Goal: Task Accomplishment & Management: Manage account settings

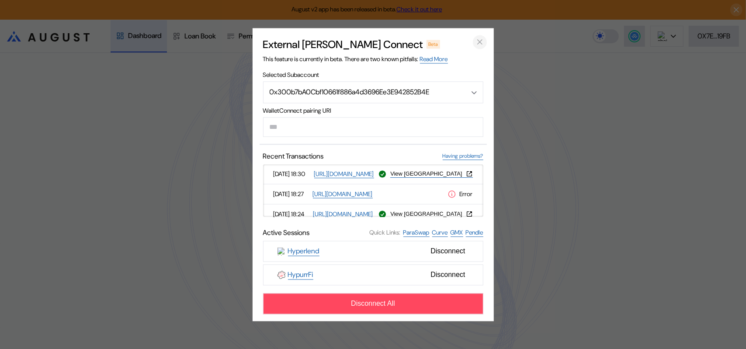
click at [481, 38] on icon "close modal" at bounding box center [479, 42] width 9 height 9
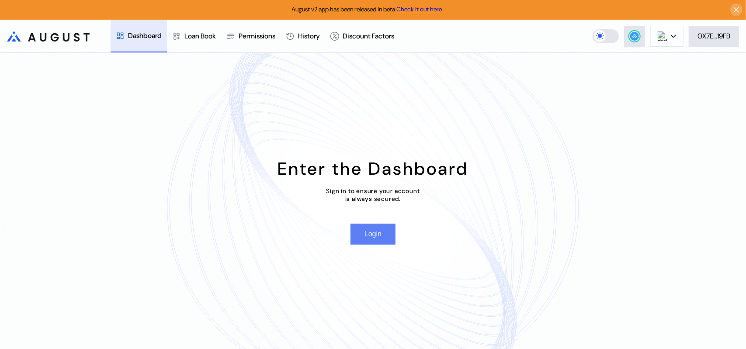
click at [377, 238] on button "Login" at bounding box center [372, 234] width 45 height 21
click at [673, 35] on icon at bounding box center [673, 36] width 5 height 3
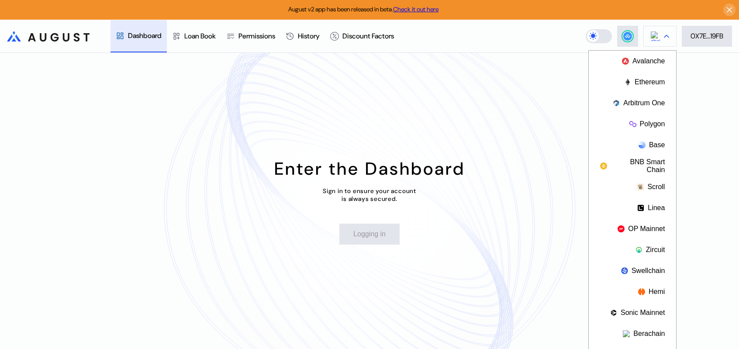
click at [673, 35] on button at bounding box center [660, 36] width 33 height 21
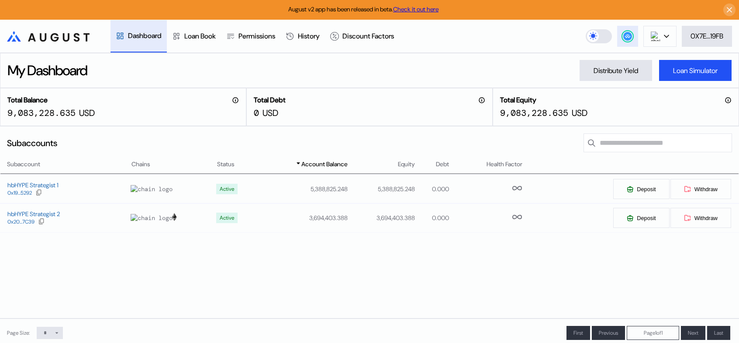
click at [625, 39] on circle at bounding box center [627, 36] width 9 height 9
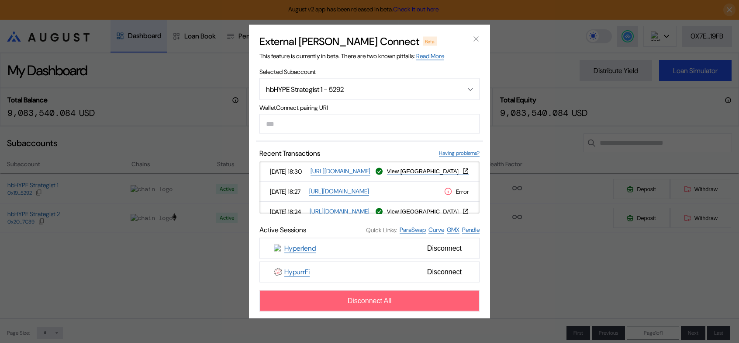
click at [391, 305] on span "Disconnect All" at bounding box center [370, 301] width 44 height 8
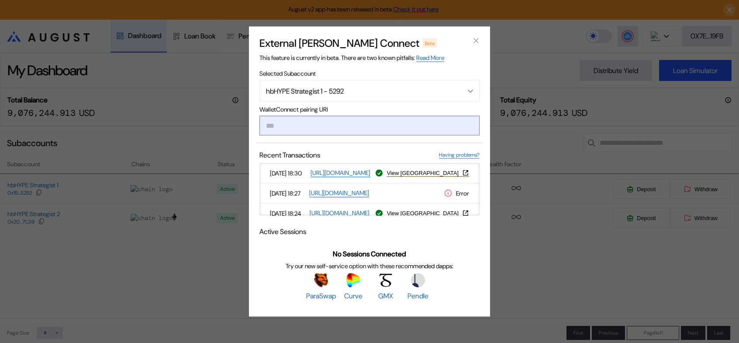
paste input "**********"
type input "**********"
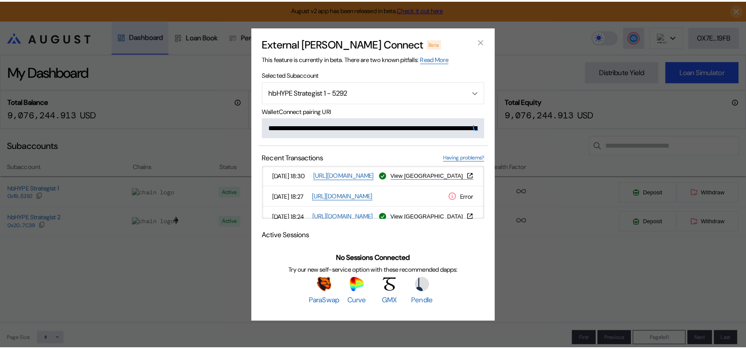
scroll to position [0, 523]
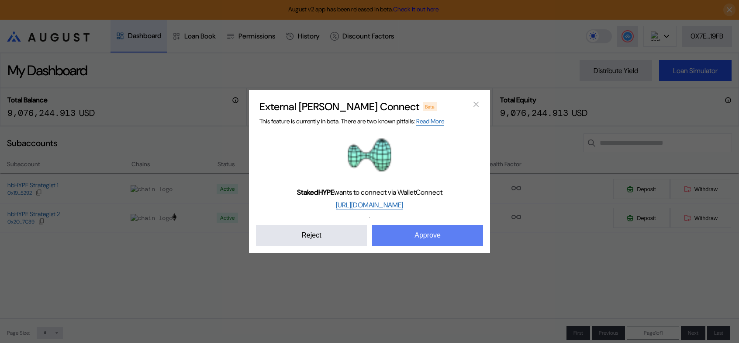
click at [418, 246] on button "Approve" at bounding box center [427, 235] width 111 height 21
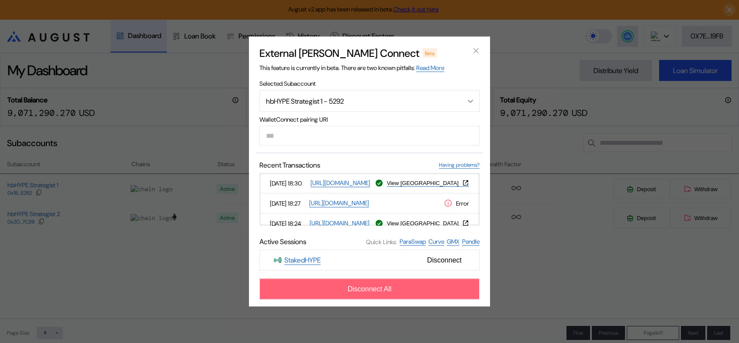
click at [420, 299] on button "Disconnect All" at bounding box center [370, 288] width 220 height 21
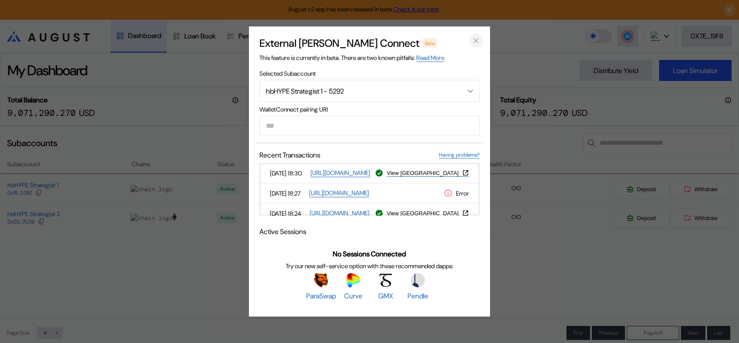
click at [475, 38] on icon "close modal" at bounding box center [476, 40] width 4 height 4
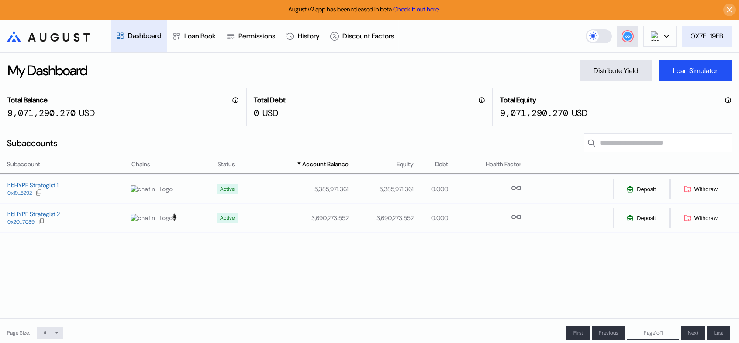
click at [703, 36] on div "0X7E...19FB" at bounding box center [707, 35] width 33 height 9
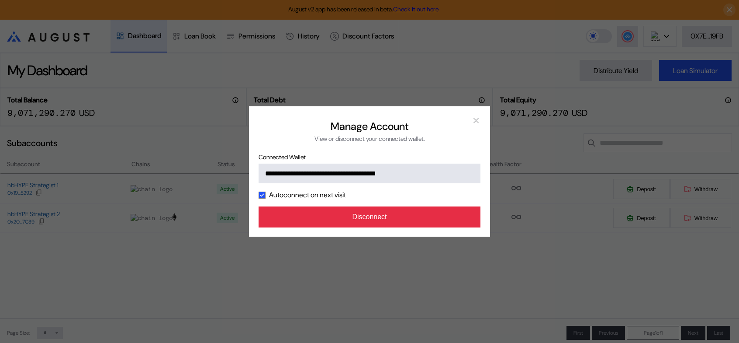
click at [407, 227] on button "Disconnect" at bounding box center [370, 216] width 222 height 21
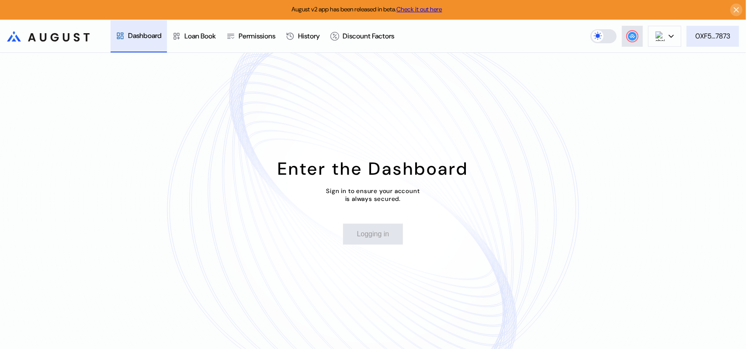
click at [726, 39] on div "0XF5...7873" at bounding box center [712, 35] width 35 height 9
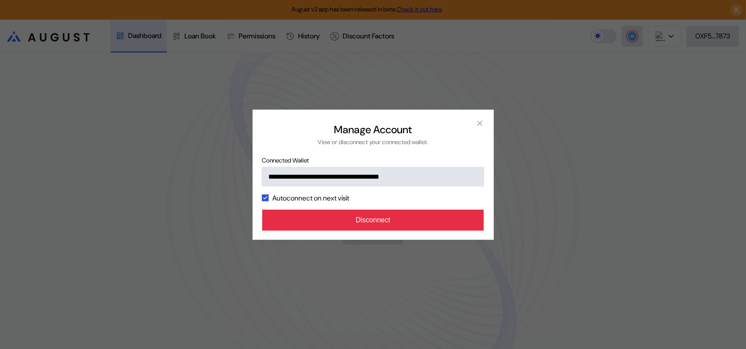
click at [404, 231] on button "Disconnect" at bounding box center [373, 220] width 222 height 21
